Goal: Task Accomplishment & Management: Manage account settings

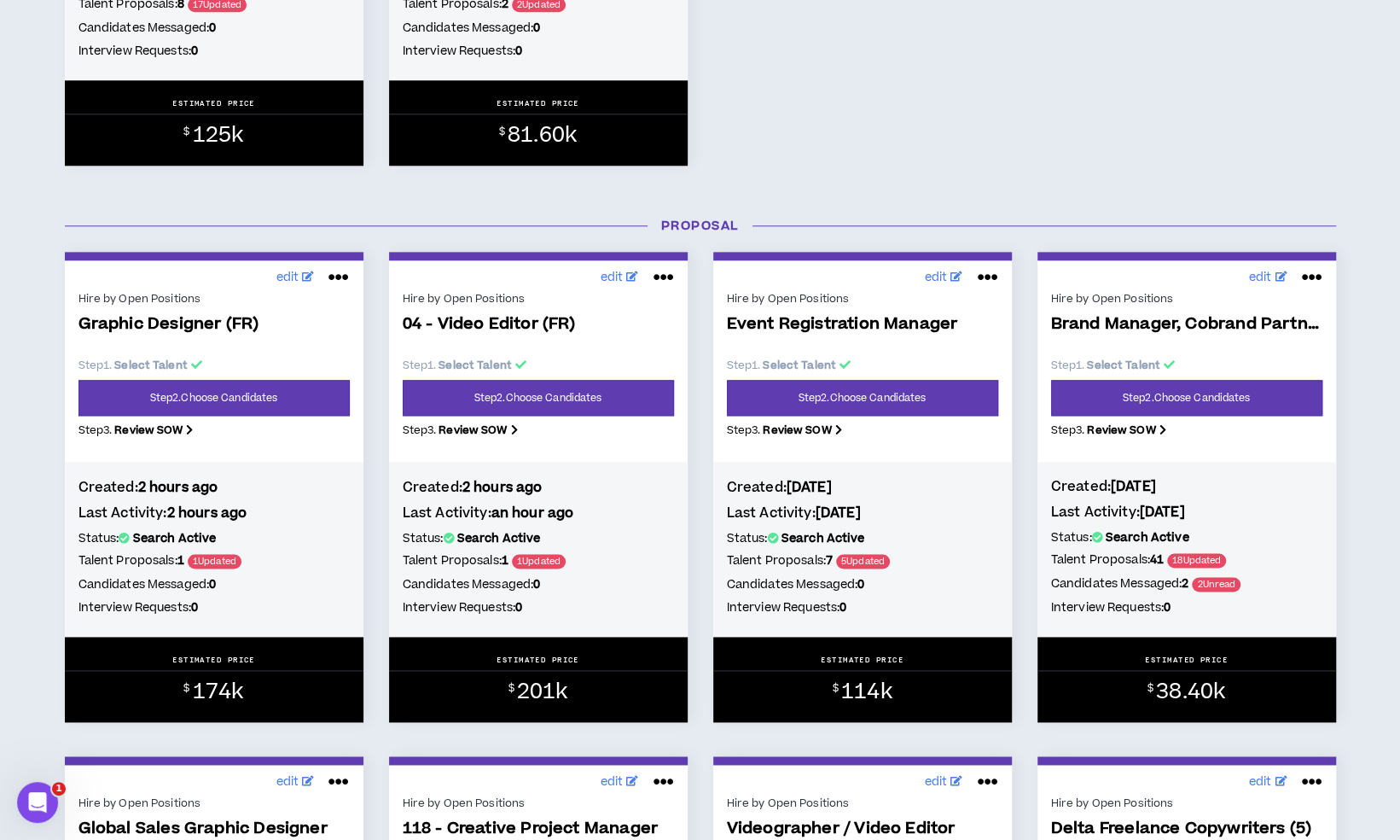
scroll to position [1287, 0]
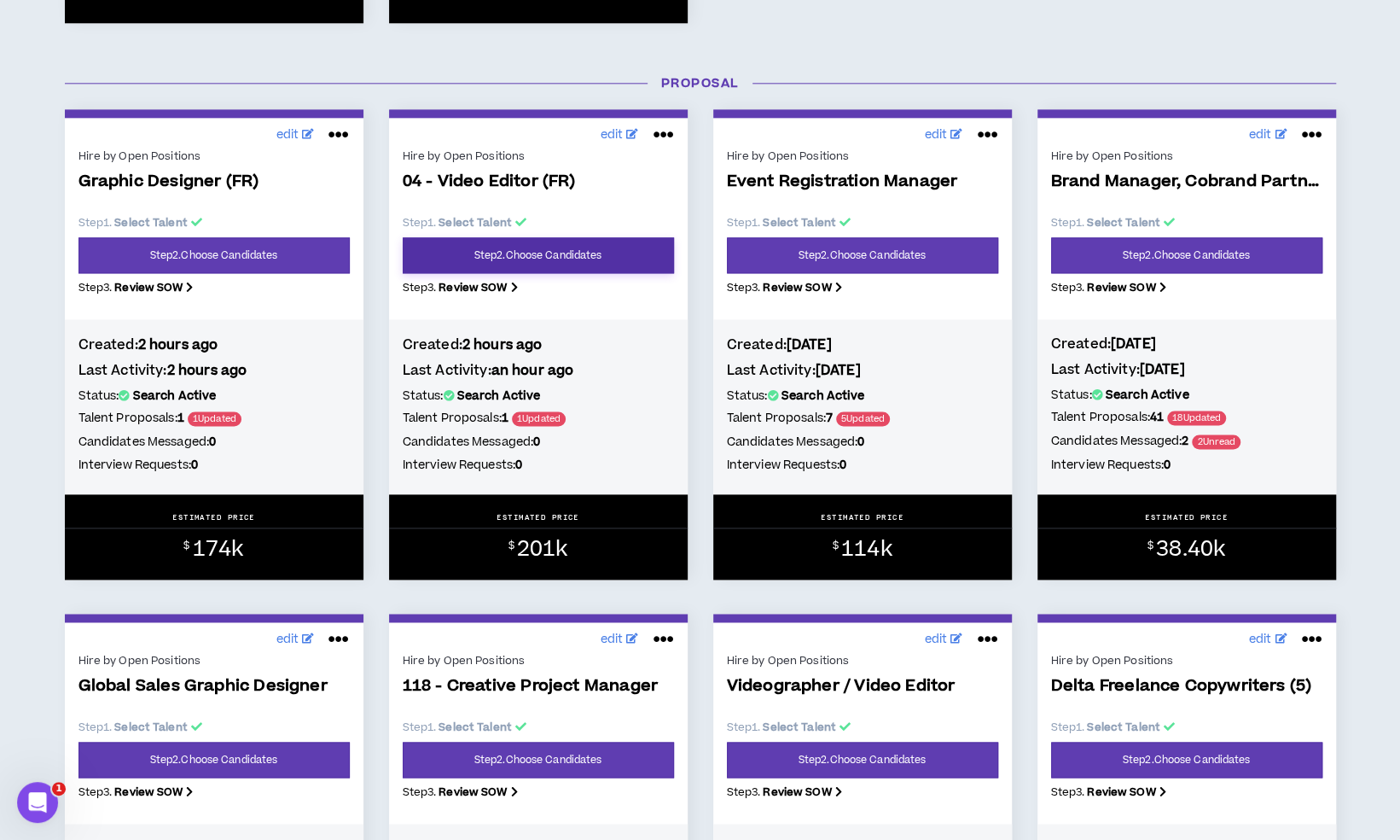
click at [545, 263] on link "Step 2 . Choose Candidates" at bounding box center [538, 255] width 271 height 36
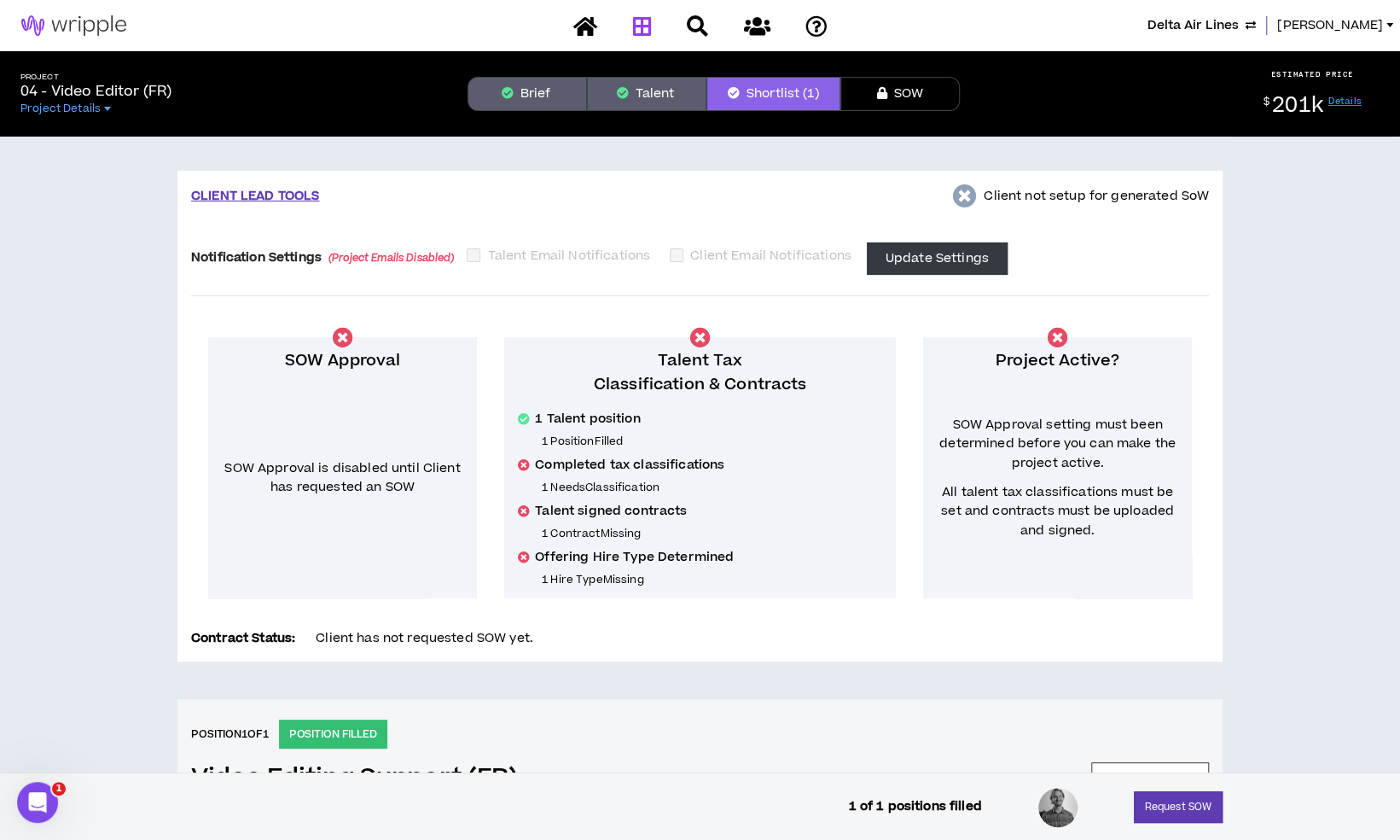
click at [652, 29] on link at bounding box center [641, 26] width 28 height 30
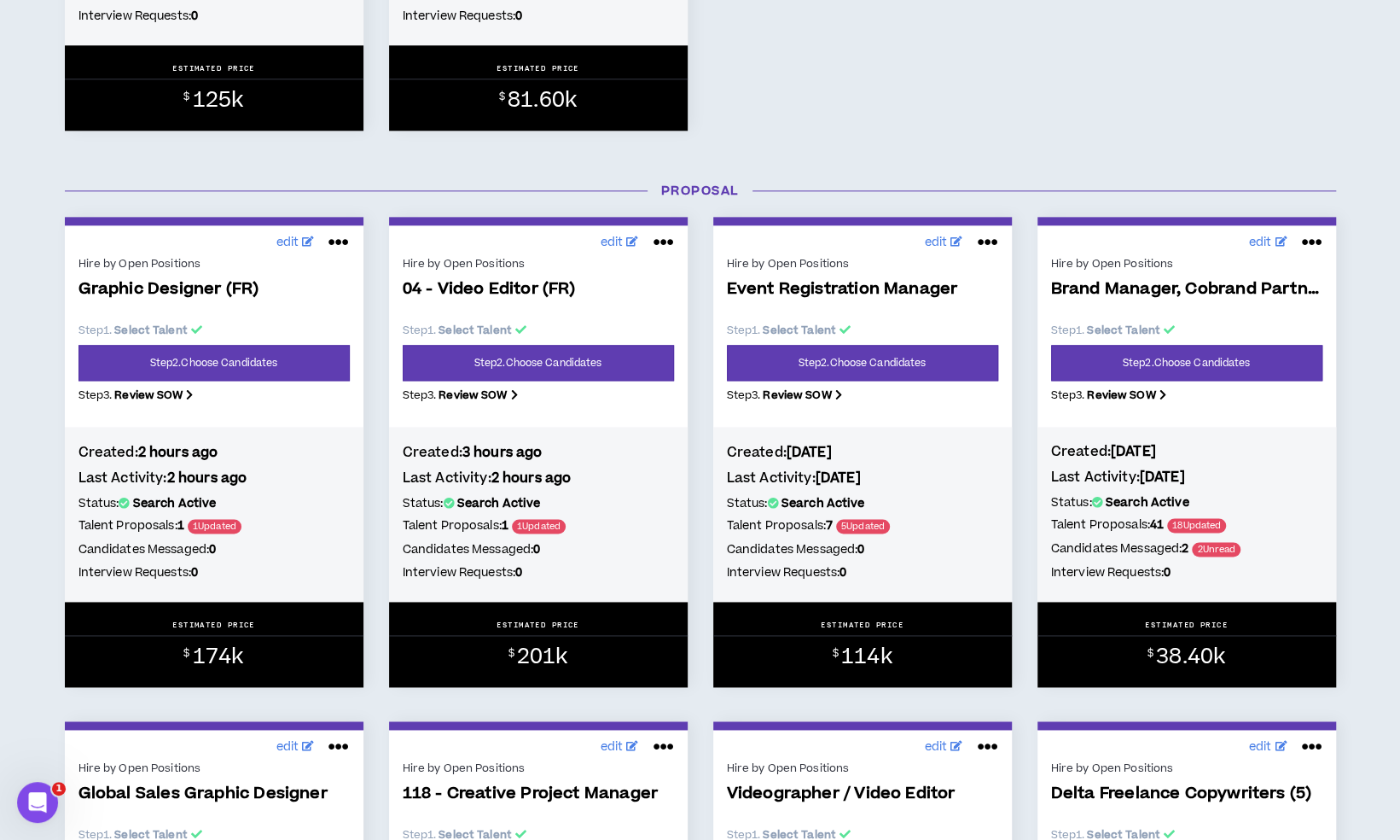
scroll to position [1175, 0]
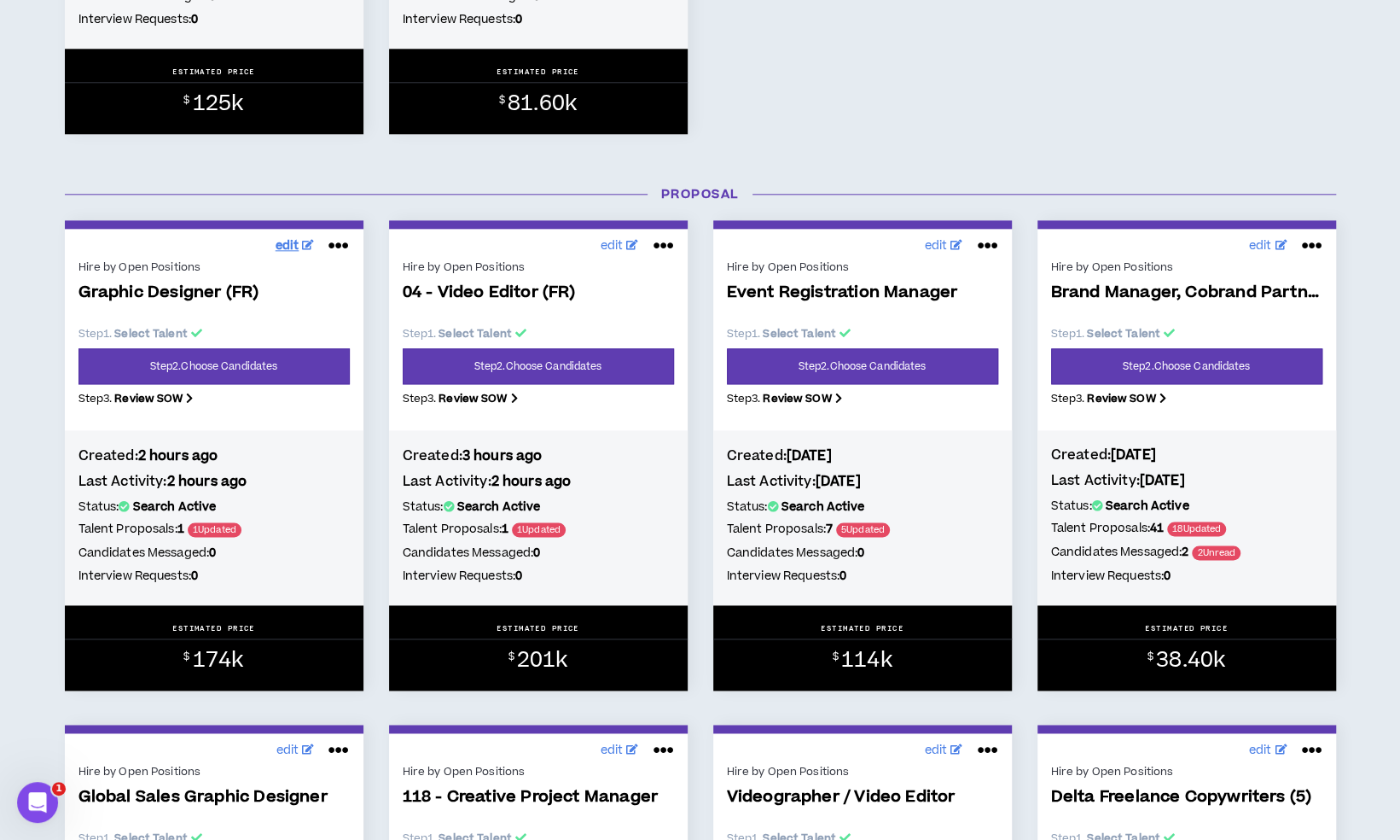
click at [306, 250] on icon at bounding box center [308, 245] width 12 height 11
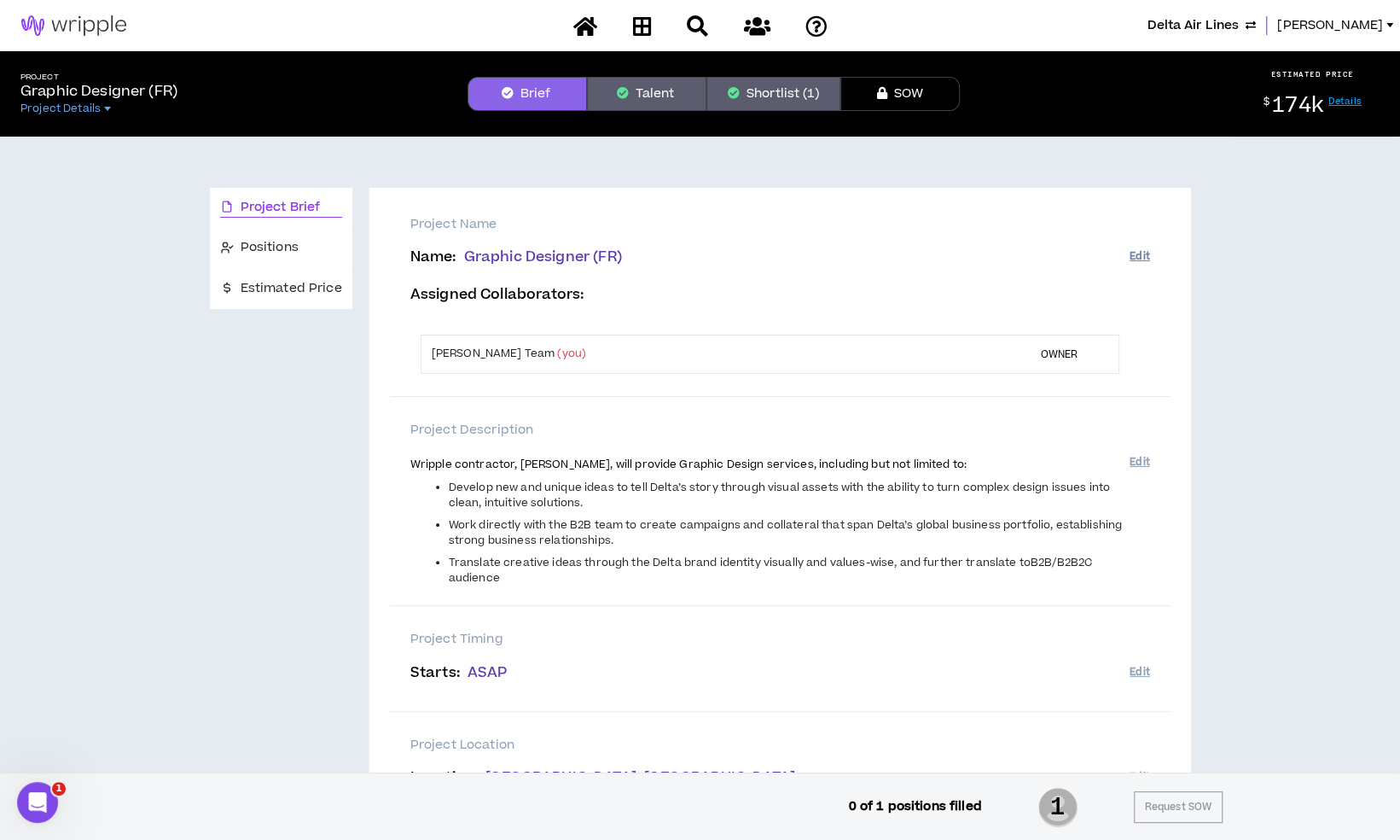
click at [1142, 258] on button "Edit" at bounding box center [1139, 256] width 20 height 28
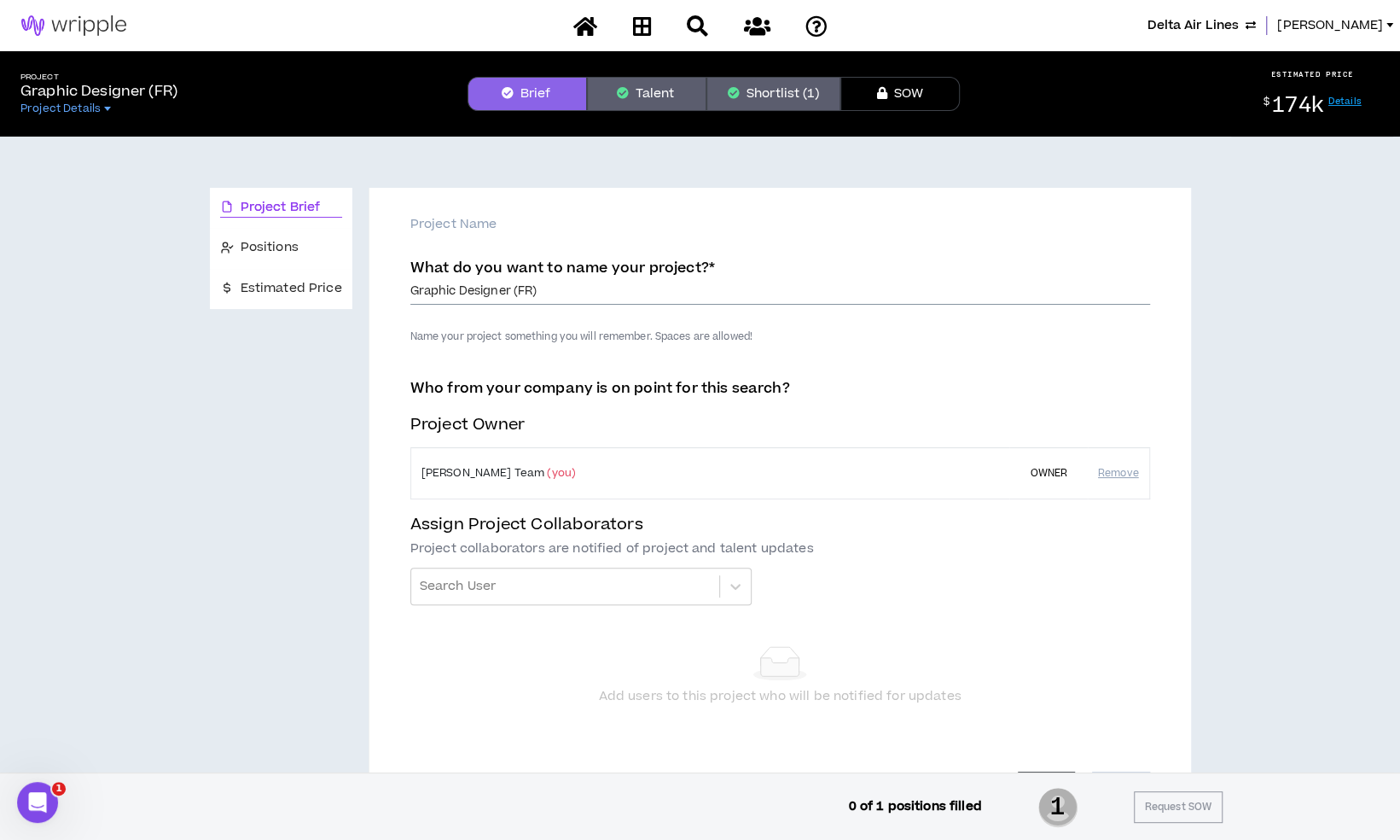
click at [411, 291] on input "Graphic Designer (FR)" at bounding box center [781, 291] width 740 height 26
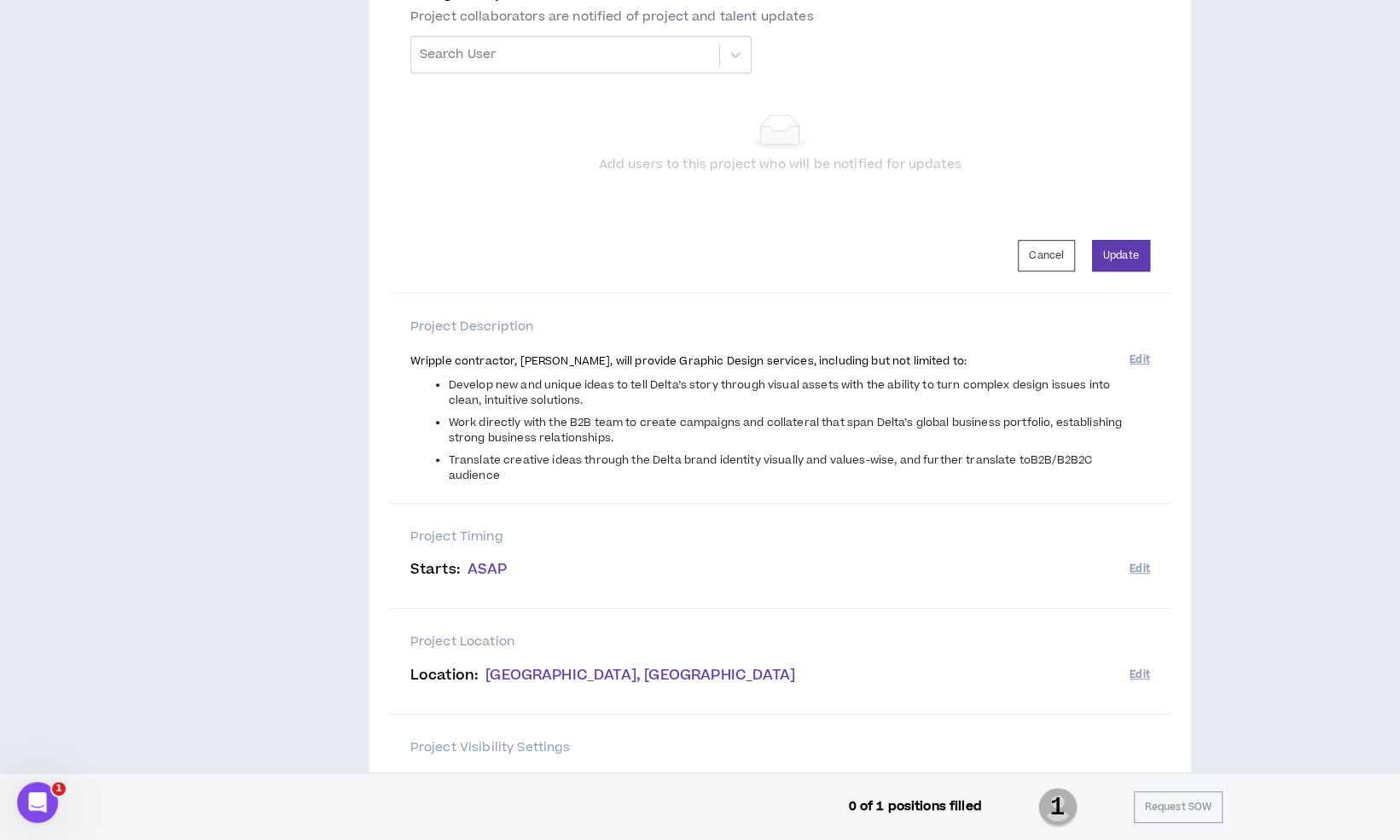
scroll to position [748, 0]
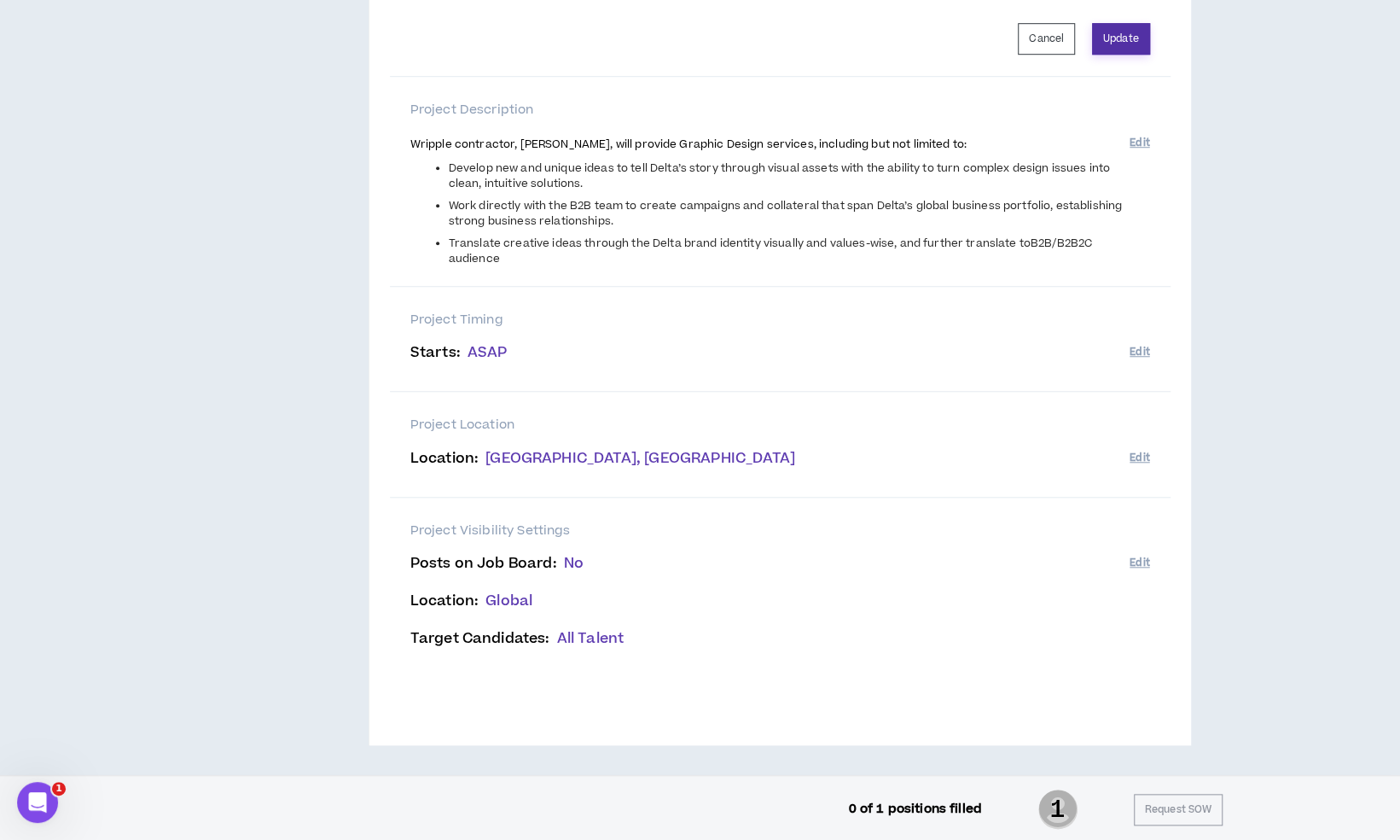
type input "39 - Graphic Designer (FR)"
click at [1135, 33] on button "Update" at bounding box center [1121, 38] width 58 height 32
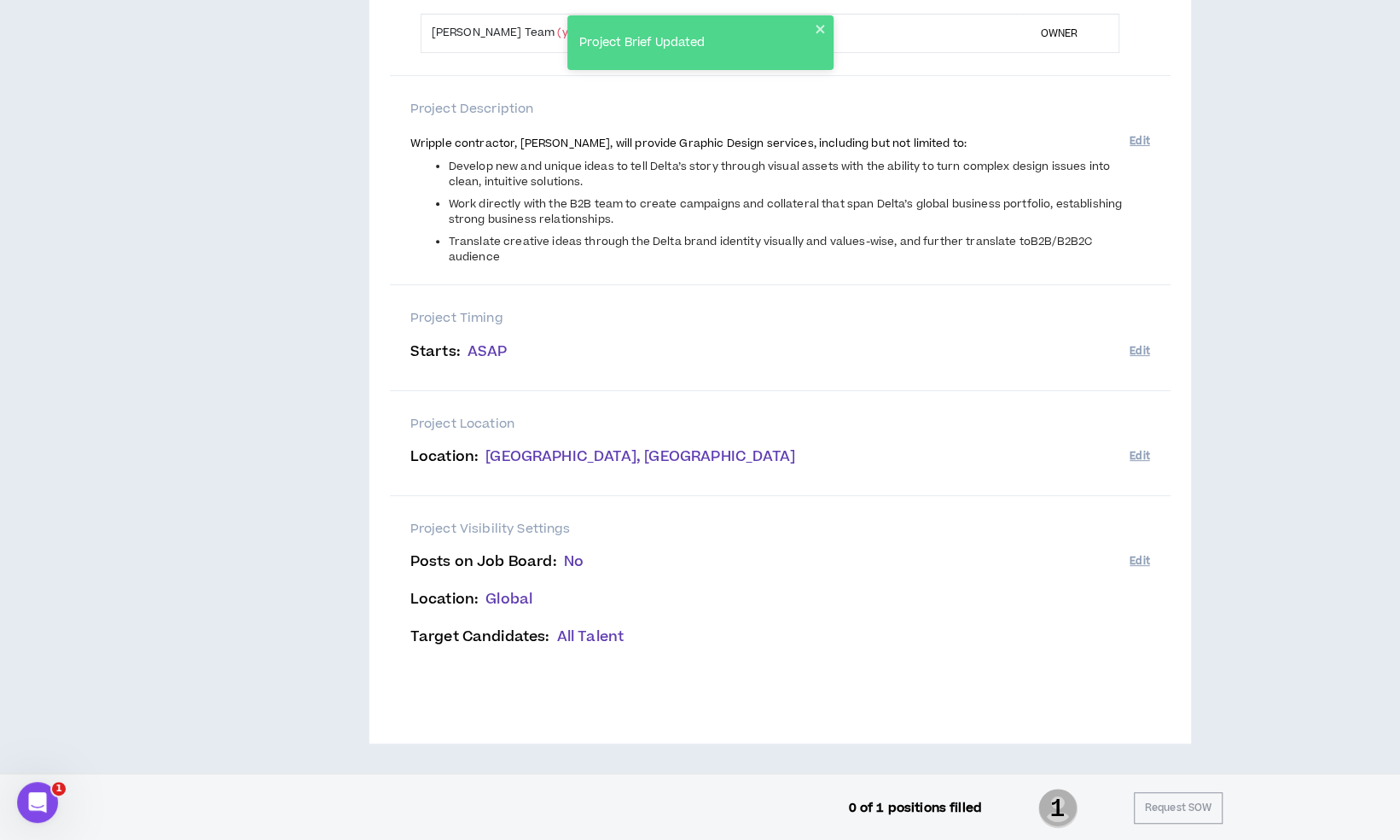
scroll to position [0, 0]
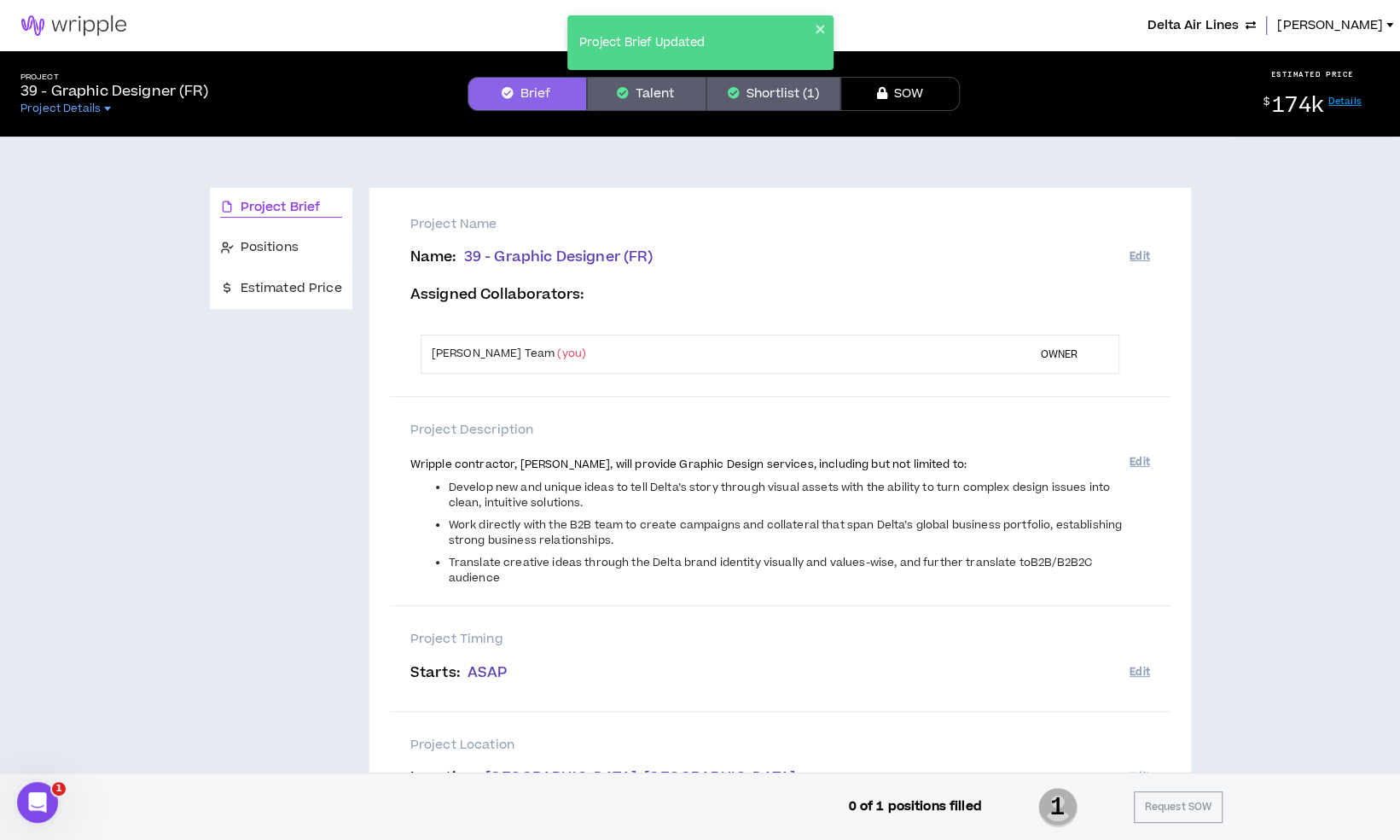
click at [828, 24] on div "Project Brief Updated" at bounding box center [700, 42] width 267 height 54
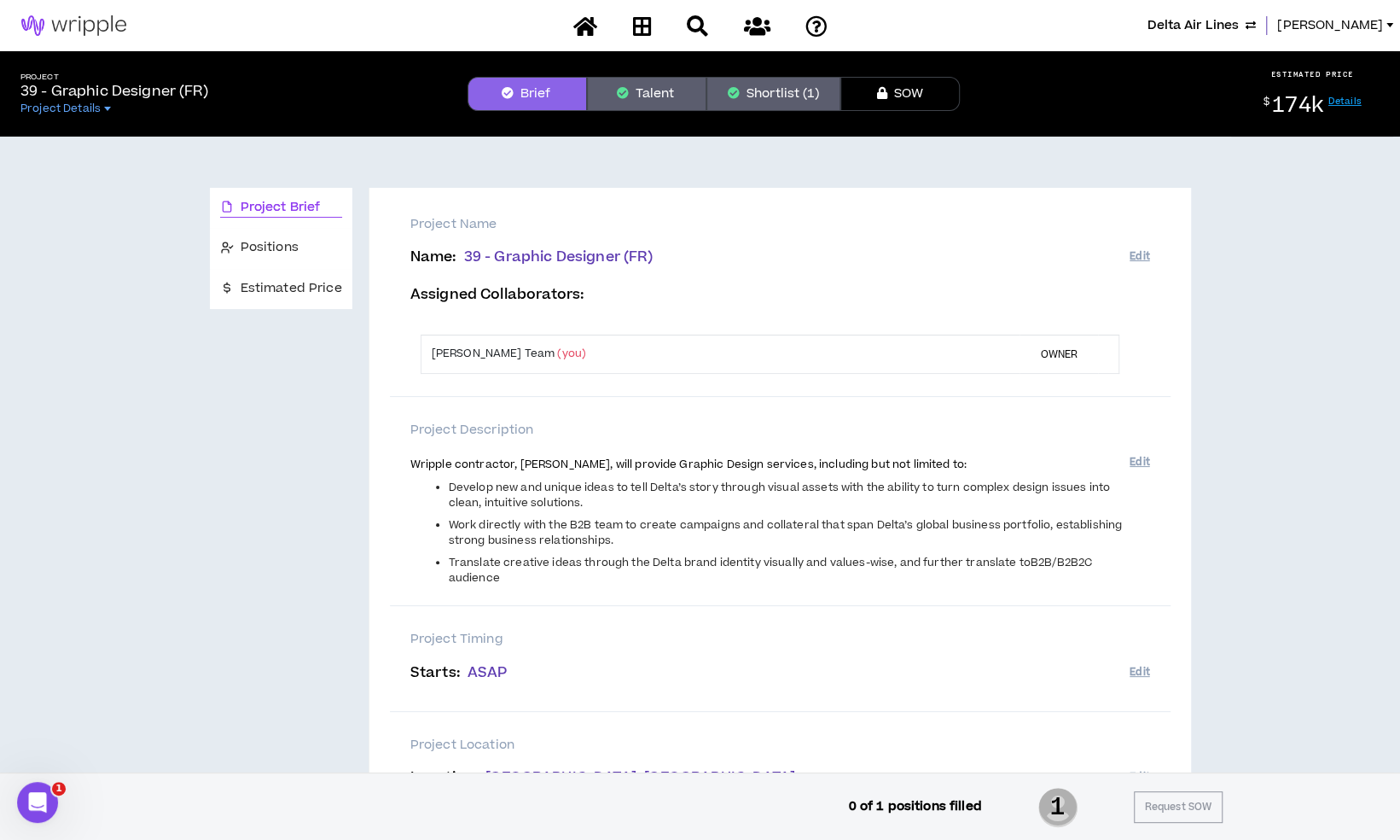
click at [769, 95] on button "Shortlist (1)" at bounding box center [773, 94] width 134 height 34
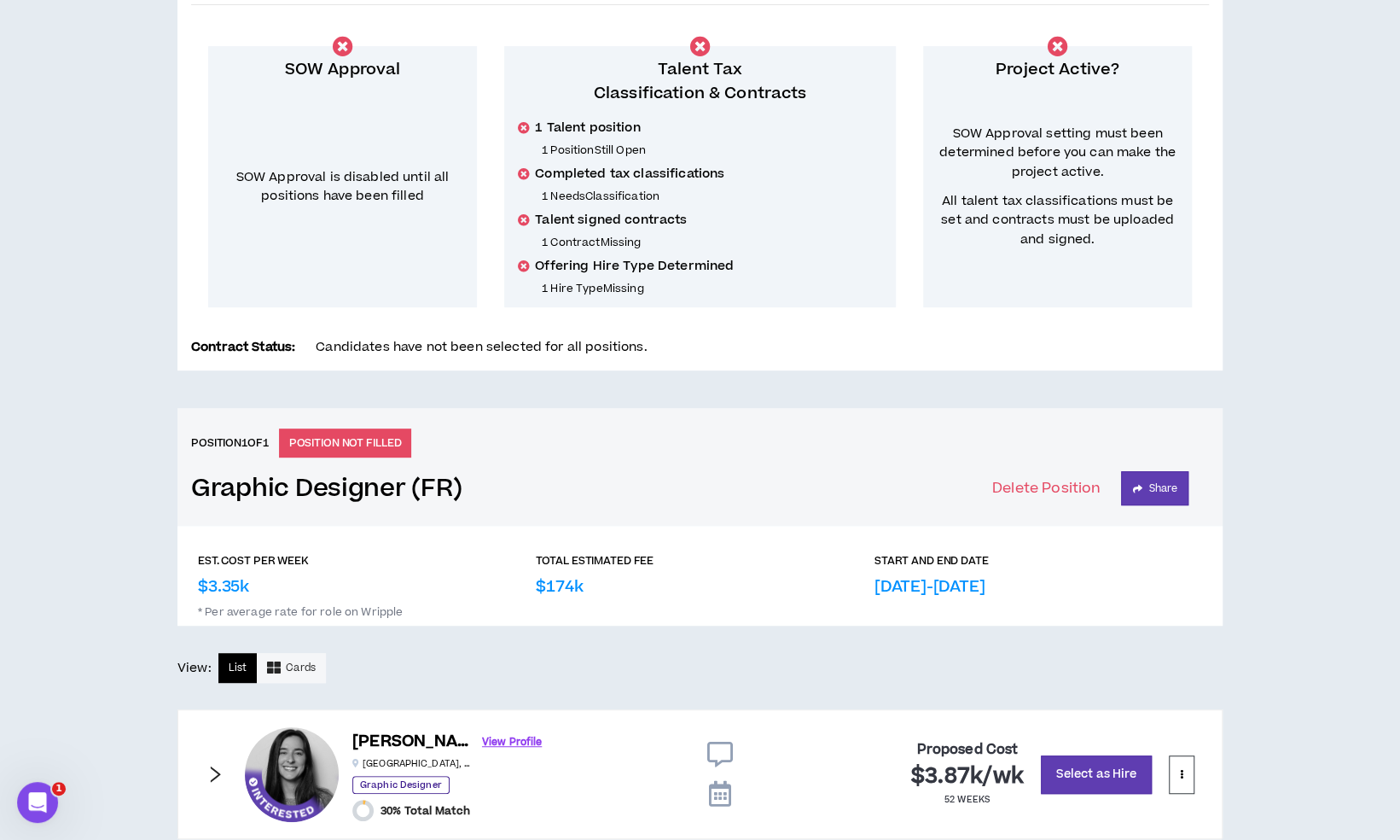
scroll to position [391, 0]
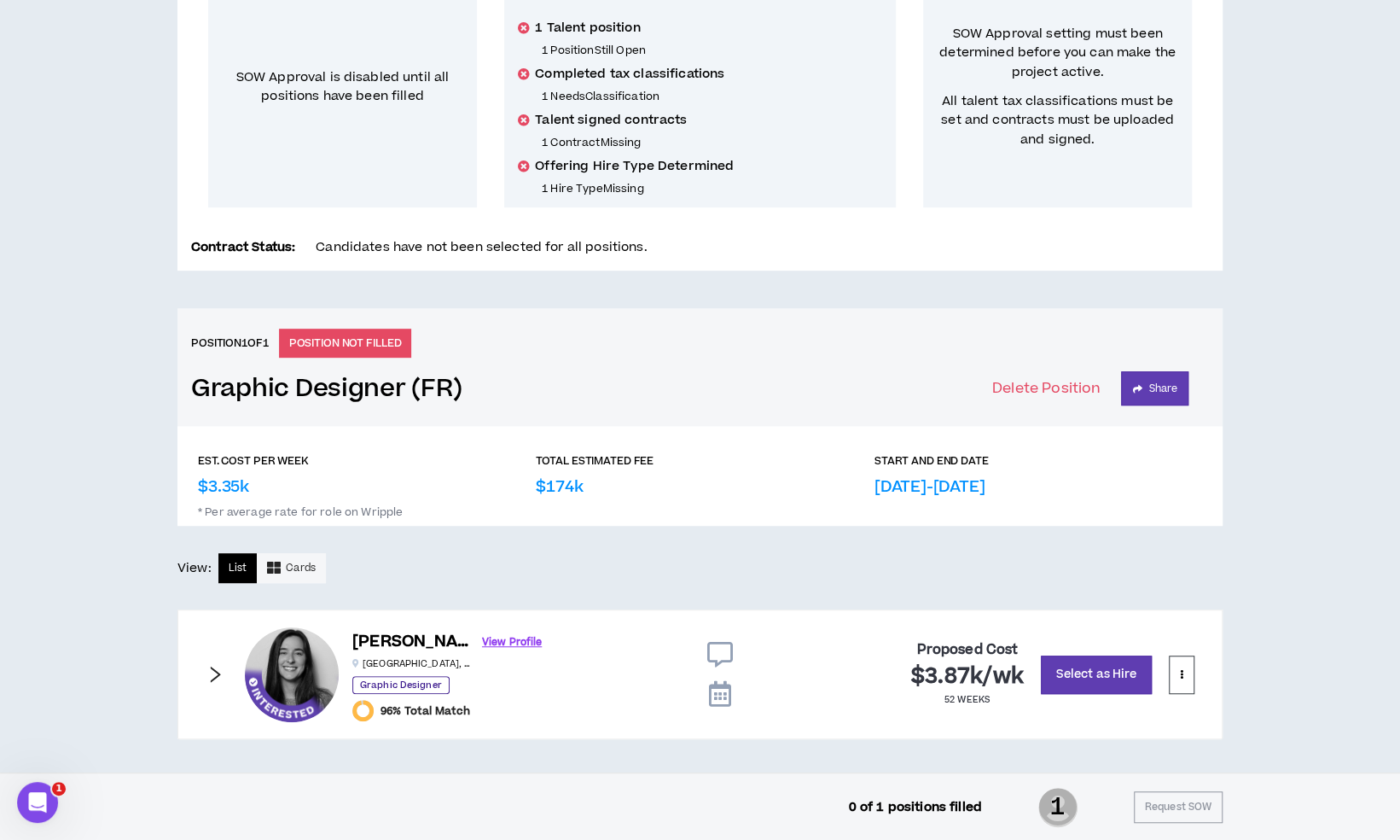
click at [222, 678] on icon "right" at bounding box center [215, 675] width 19 height 19
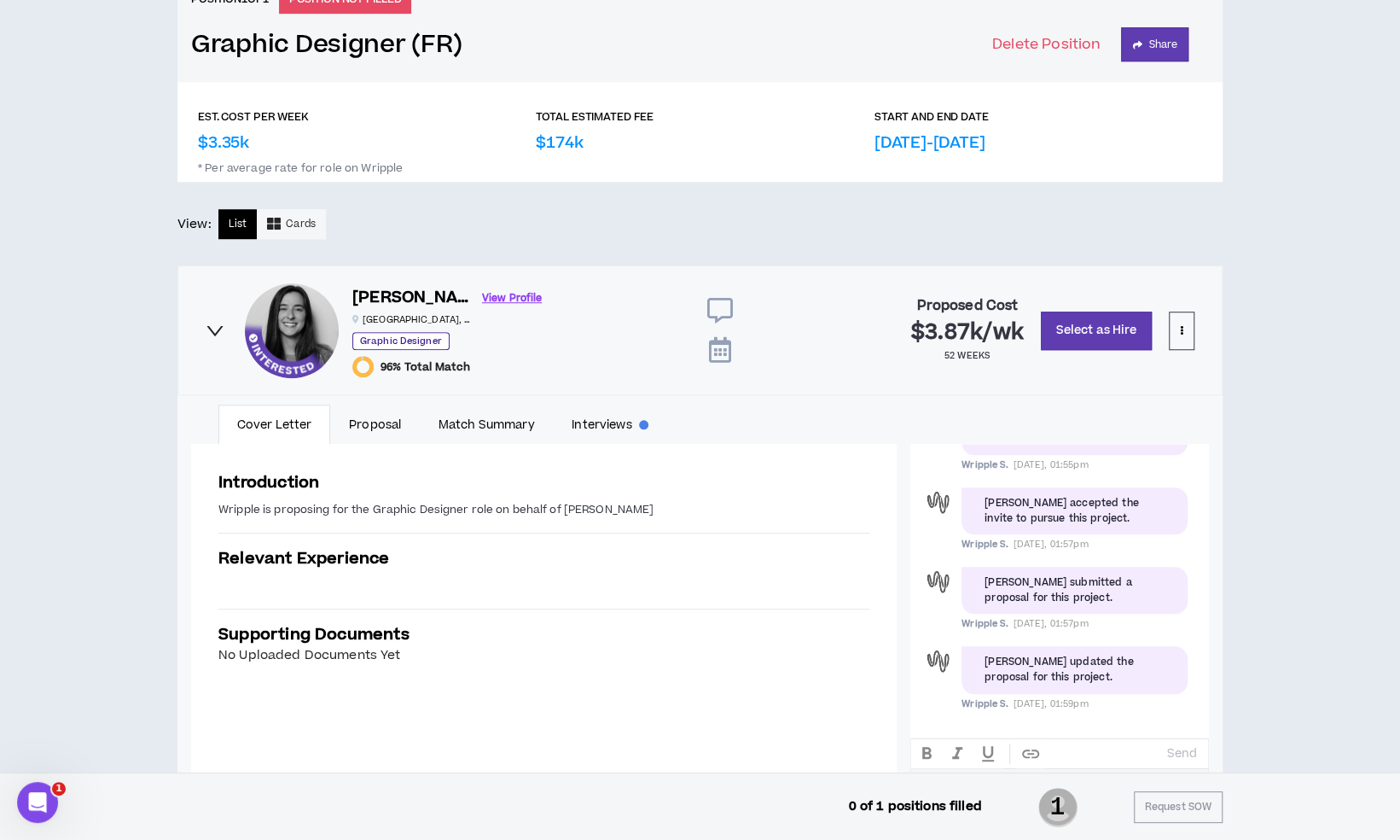
scroll to position [741, 0]
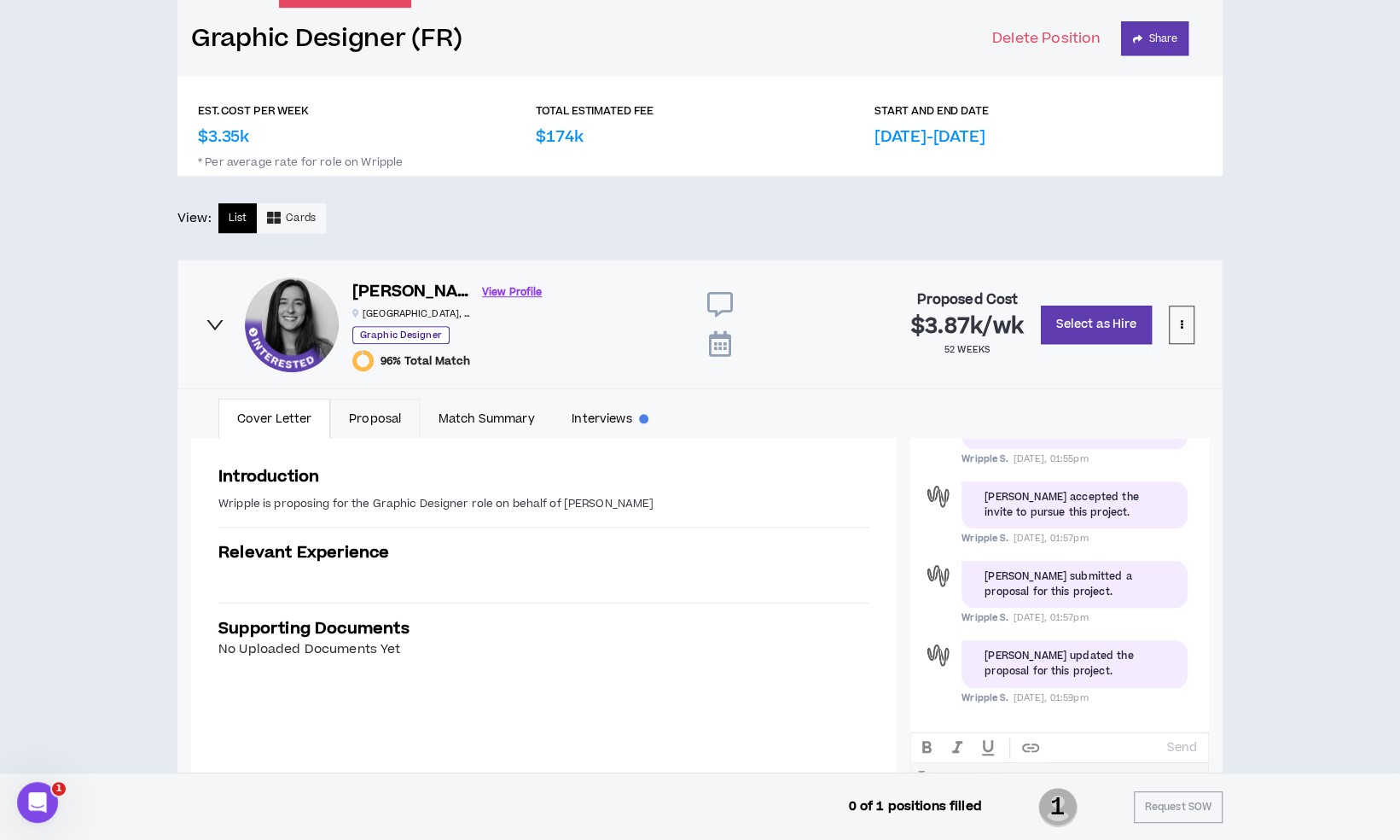
click at [396, 410] on link "Proposal" at bounding box center [376, 418] width 90 height 39
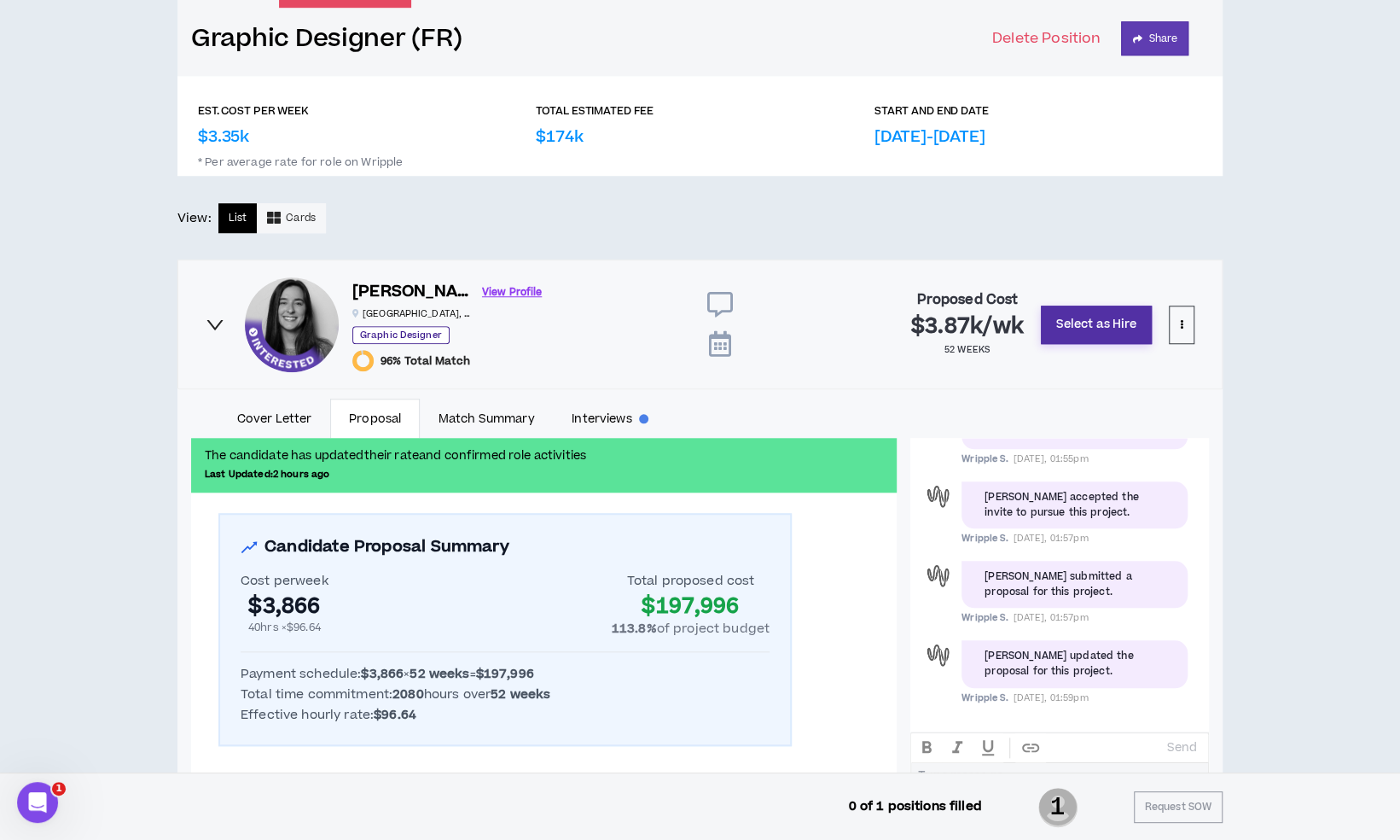
click at [1105, 326] on button "Select as Hire" at bounding box center [1096, 325] width 111 height 38
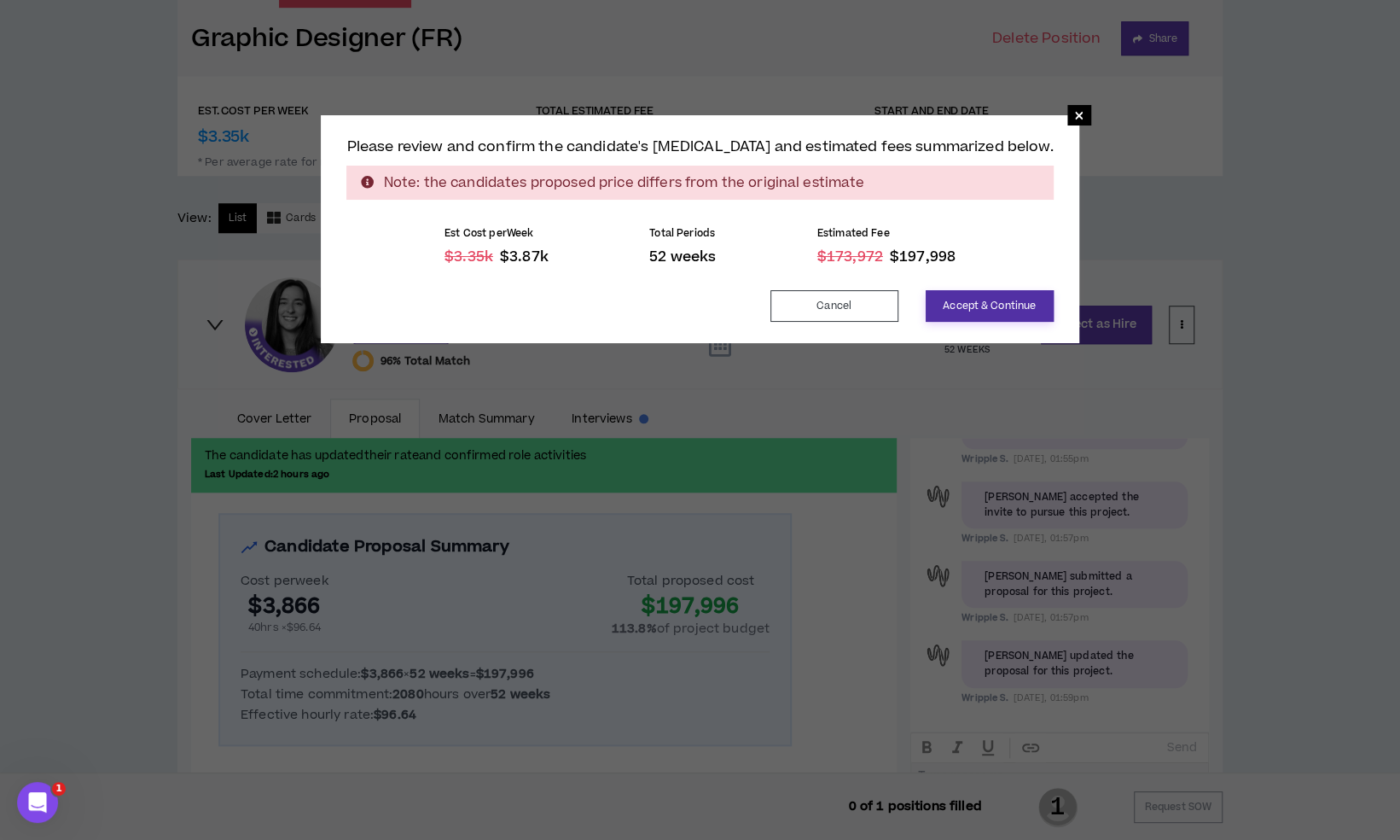
click at [936, 307] on button "Accept & Continue" at bounding box center [990, 306] width 128 height 32
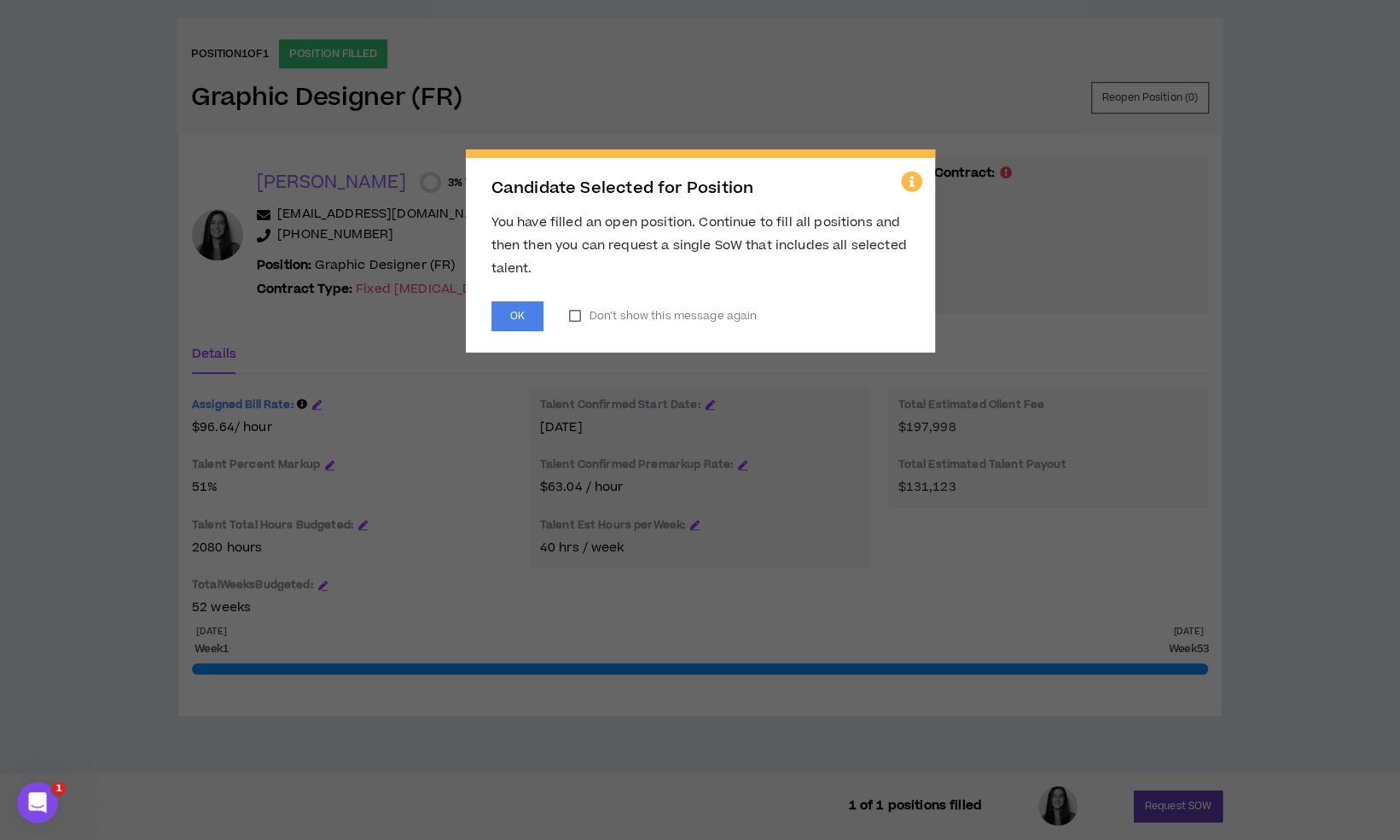
scroll to position [678, 0]
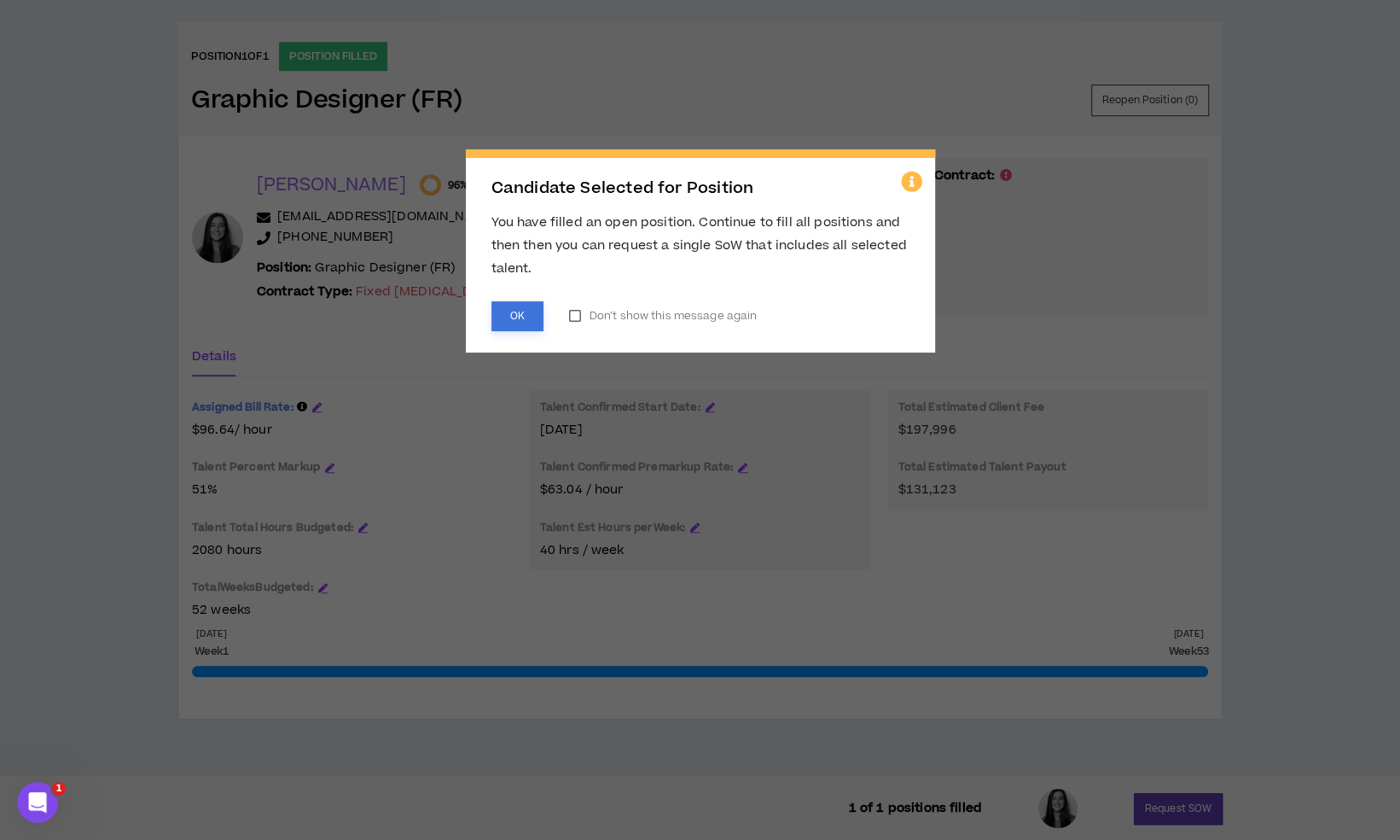
click at [515, 312] on button "OK" at bounding box center [517, 315] width 52 height 30
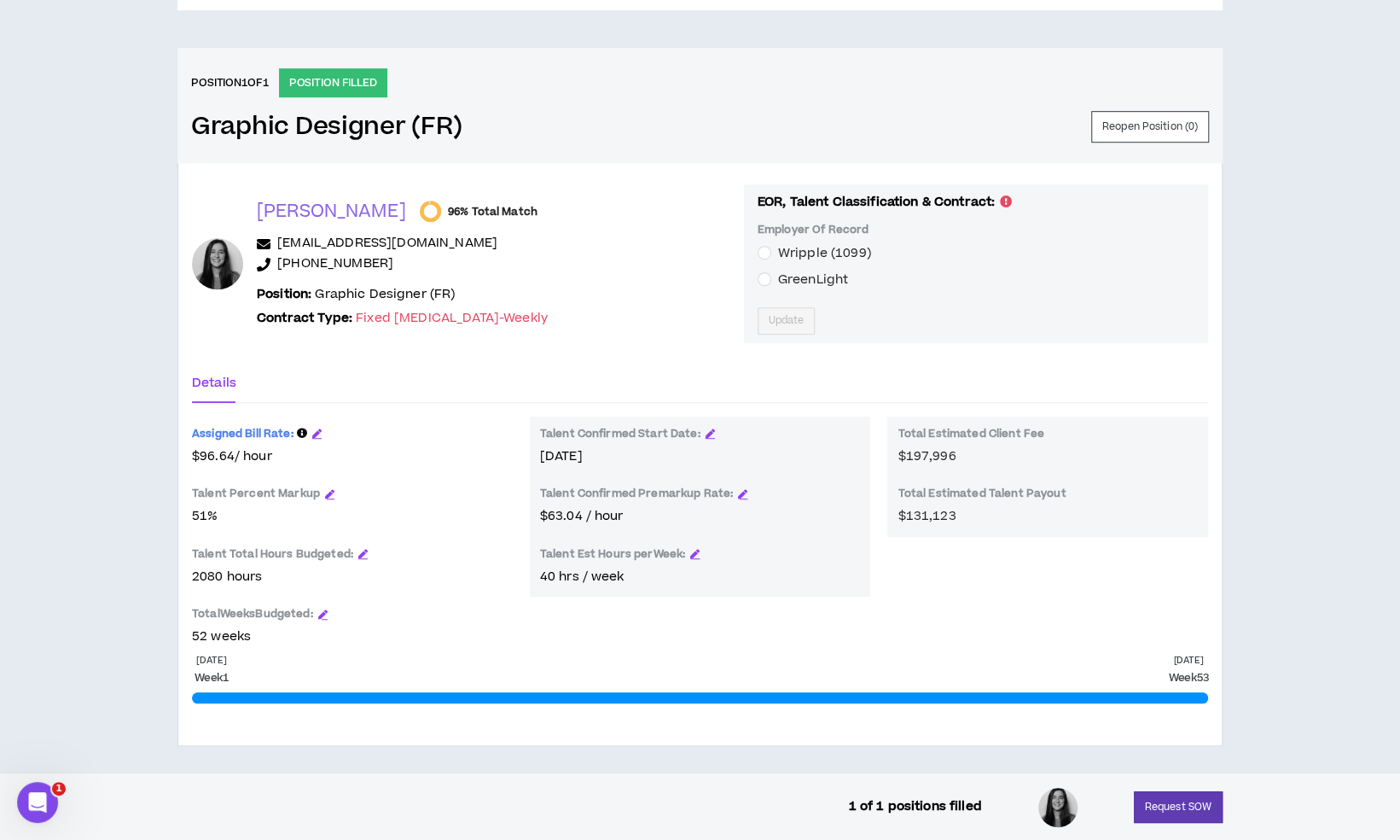
scroll to position [646, 0]
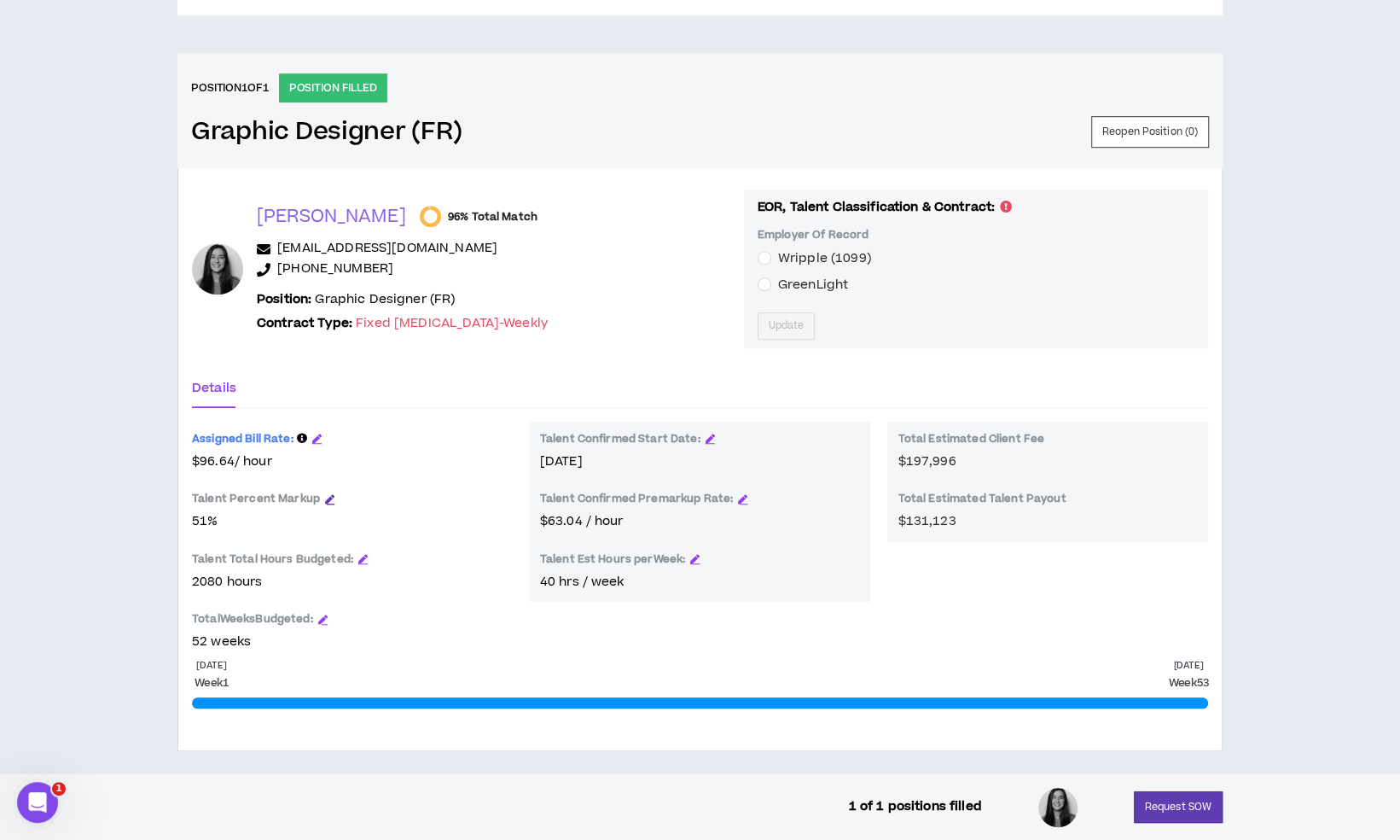
click at [325, 494] on icon "button" at bounding box center [330, 499] width 10 height 10
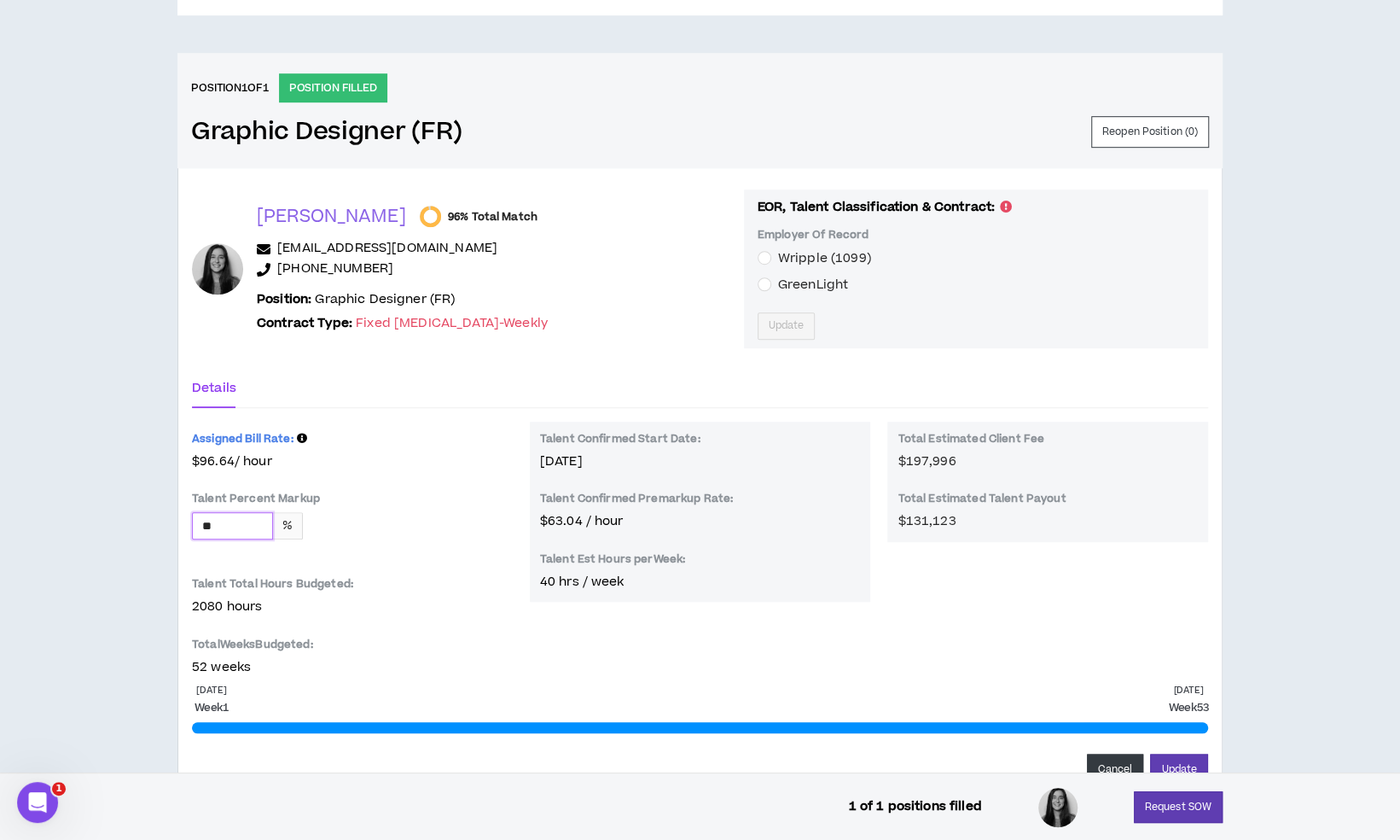
click at [238, 515] on input "**" at bounding box center [232, 526] width 79 height 26
type input "*****"
click at [375, 471] on div "Assigned Bill Rate: $83.635168 / hour Talent Percent Markup ***** % Reset to st…" at bounding box center [353, 549] width 321 height 255
click at [1186, 760] on button "Update" at bounding box center [1179, 768] width 58 height 32
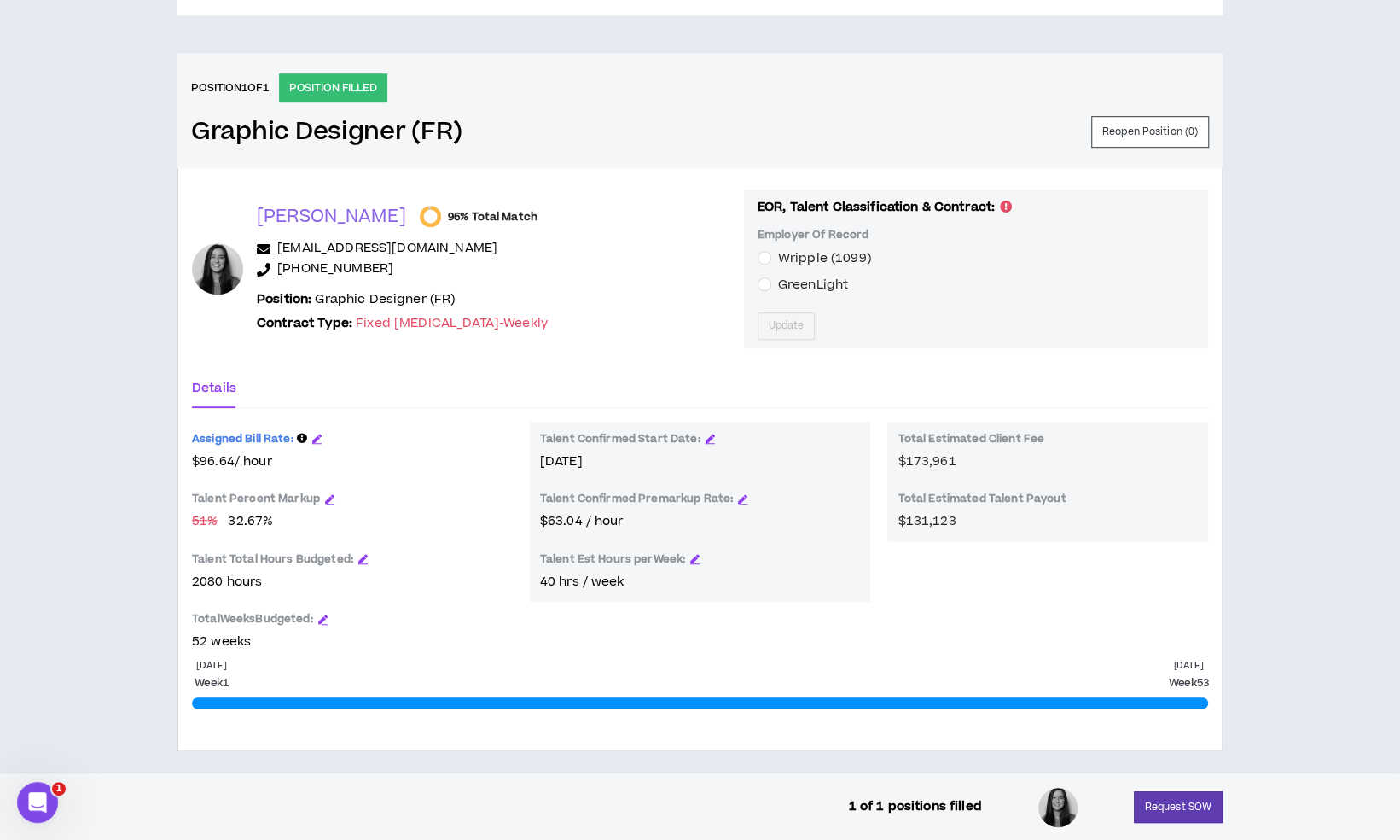
click at [314, 442] on div "Assigned Bill Rate:" at bounding box center [353, 442] width 321 height 20
click at [315, 437] on icon "button" at bounding box center [317, 439] width 10 height 10
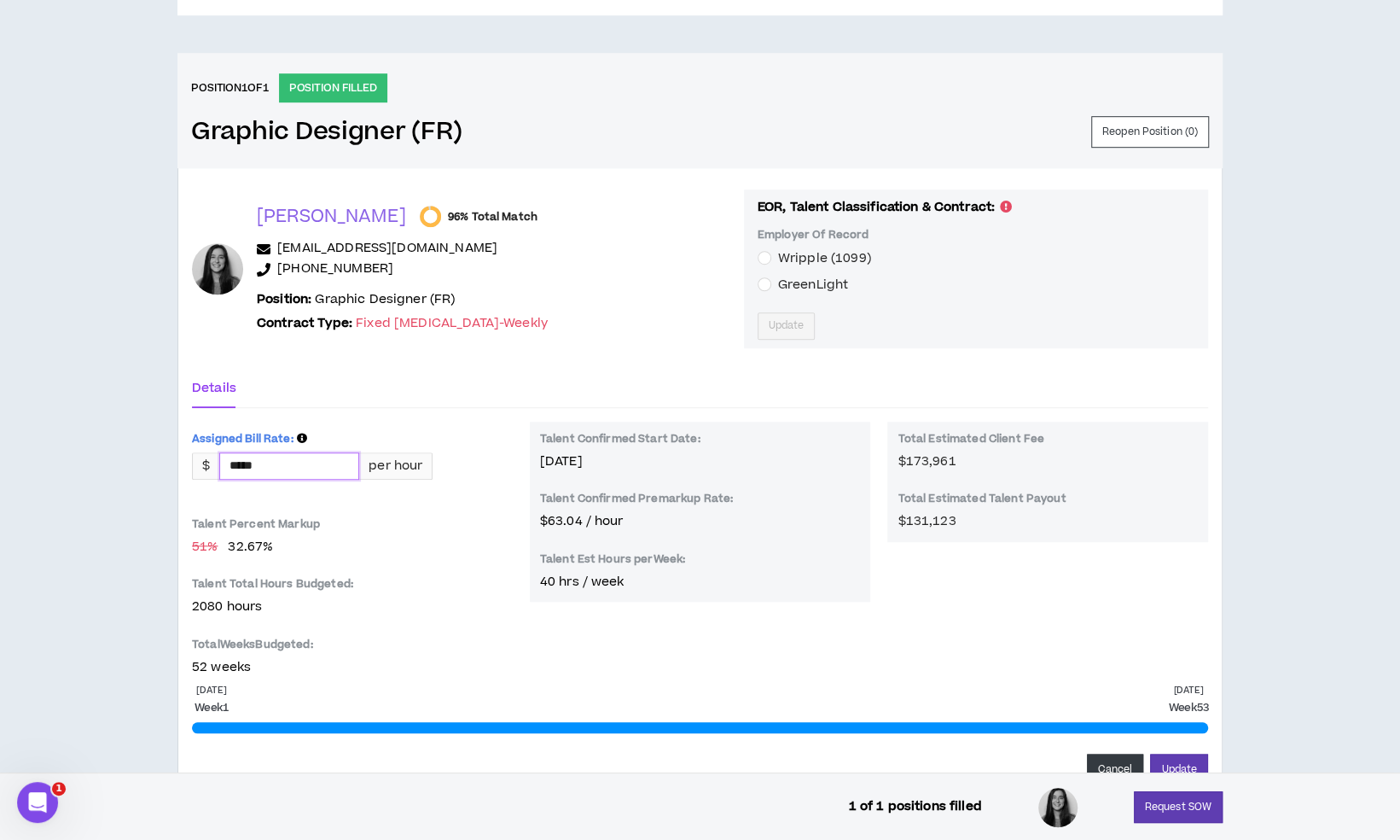
click at [243, 462] on input "*****" at bounding box center [289, 465] width 139 height 26
type input "*****"
click at [421, 512] on div "Assigned Bill Rate: $ ***** per hour Talent Percent Markup 51 % 30.6875 % Talen…" at bounding box center [353, 549] width 321 height 255
click at [1186, 758] on button "Update" at bounding box center [1179, 768] width 58 height 32
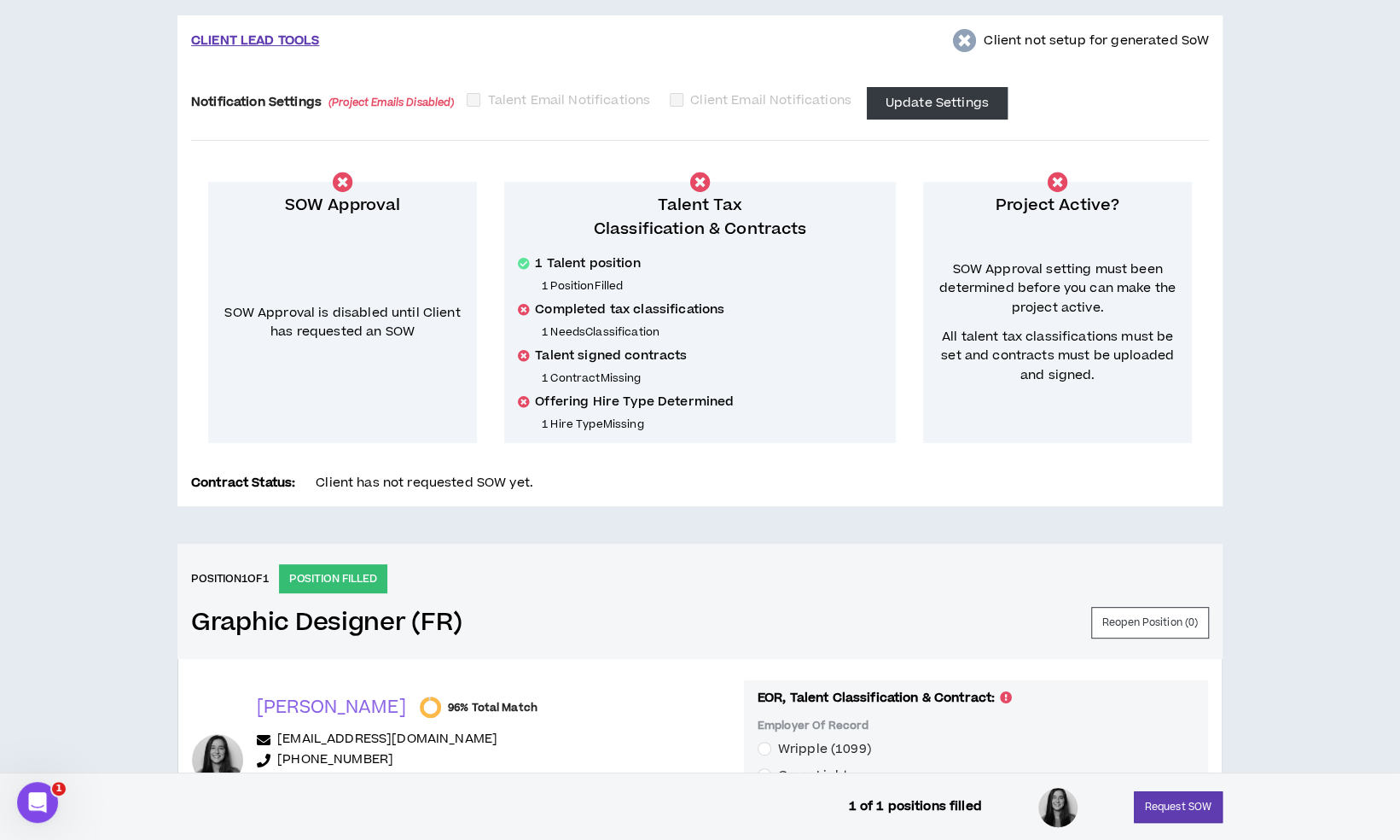
scroll to position [0, 0]
